Goal: Task Accomplishment & Management: Complete application form

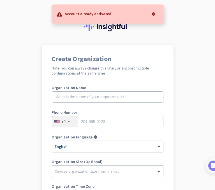
click at [154, 14] on div at bounding box center [153, 13] width 11 height 11
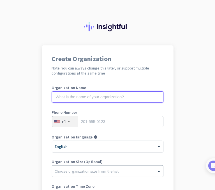
click at [70, 96] on input "text" at bounding box center [108, 97] width 112 height 11
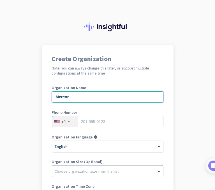
type input "Mercor"
click at [65, 119] on div "+1" at bounding box center [65, 122] width 26 height 11
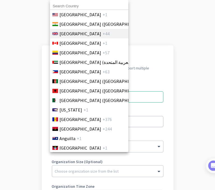
click at [106, 34] on li "United Kingdom +44" at bounding box center [89, 34] width 79 height 10
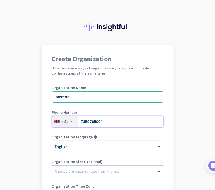
type input "7859765094"
click at [197, 126] on app-onboarding-organization "Create Organization Note: You can always change this later, or support multiple…" at bounding box center [107, 158] width 215 height 226
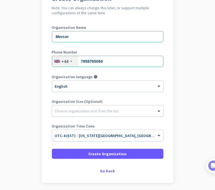
scroll to position [79, 0]
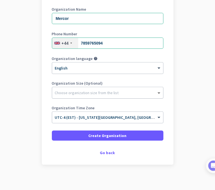
click at [158, 92] on span at bounding box center [159, 93] width 7 height 6
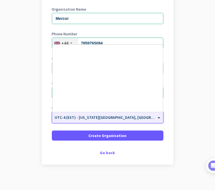
click at [157, 118] on span at bounding box center [159, 117] width 7 height 5
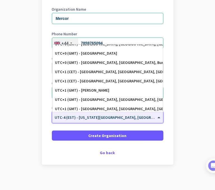
scroll to position [1040, 0]
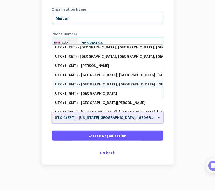
click at [132, 83] on div "UTC+1 (GMT) - London, Birmingham, Liverpool, Glasgow" at bounding box center [107, 84] width 105 height 5
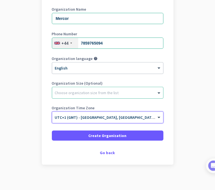
click at [194, 90] on app-onboarding-organization "Create Organization Note: You can always change this later, or support multiple…" at bounding box center [107, 80] width 215 height 226
click at [113, 96] on div "Choose organization size from the list" at bounding box center [107, 92] width 111 height 11
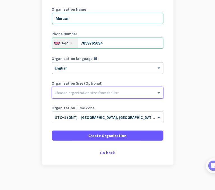
click at [125, 92] on div at bounding box center [107, 92] width 111 height 6
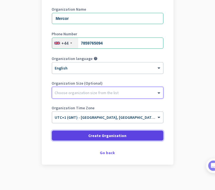
click at [133, 137] on span at bounding box center [108, 135] width 112 height 13
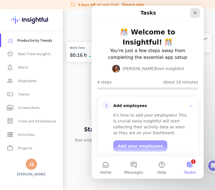
click at [195, 14] on icon "Close" at bounding box center [195, 13] width 4 height 4
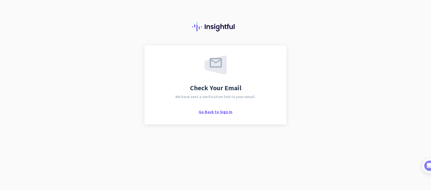
click at [215, 114] on span "Go Back to Sign In" at bounding box center [216, 112] width 34 height 5
click at [95, 67] on div "Check Your Email We have sent a verification link to your email. Go Back to Sig…" at bounding box center [215, 95] width 431 height 190
